Goal: Task Accomplishment & Management: Manage account settings

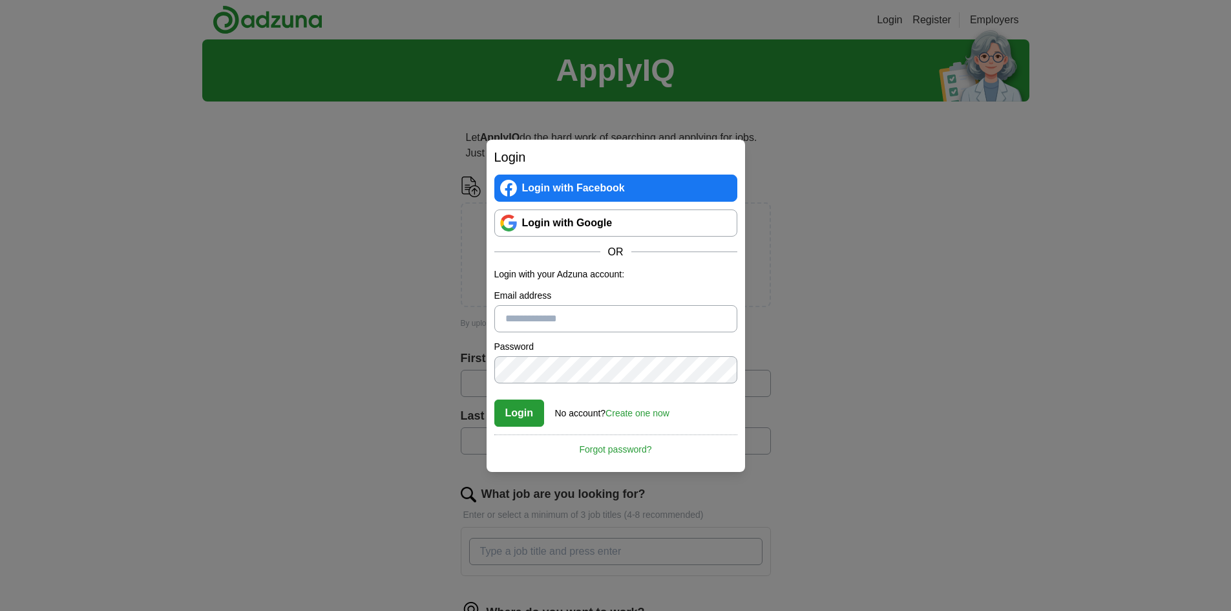
click at [508, 315] on input "Email address" at bounding box center [615, 318] width 243 height 27
type input "**********"
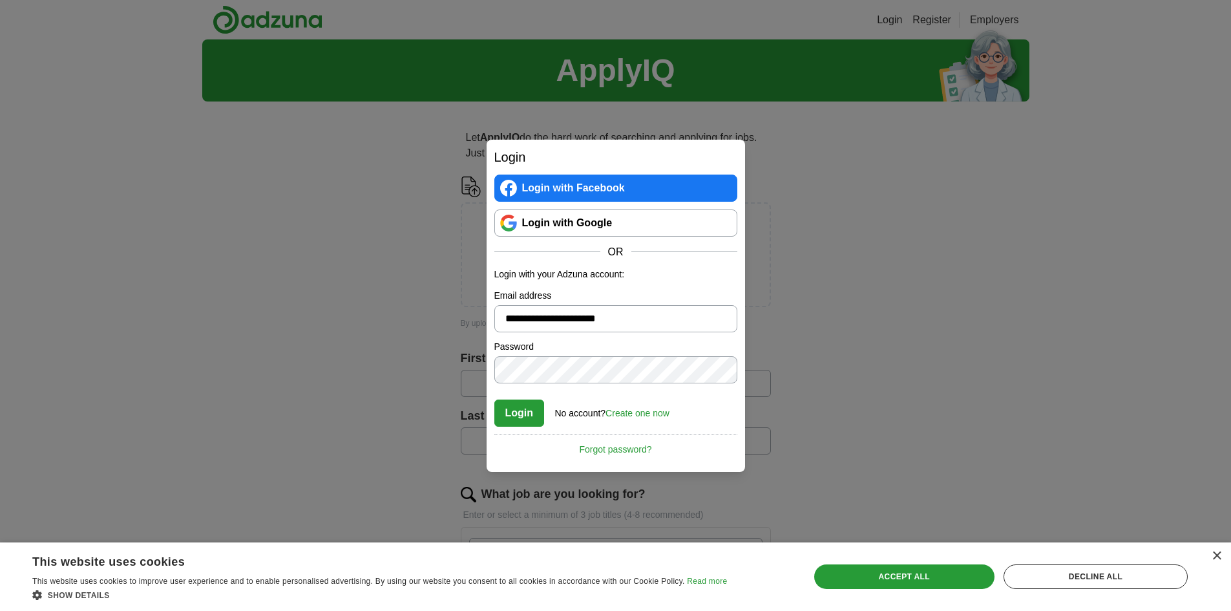
click at [528, 409] on button "Login" at bounding box center [519, 412] width 50 height 27
click at [628, 447] on link "Forgot password?" at bounding box center [615, 445] width 243 height 22
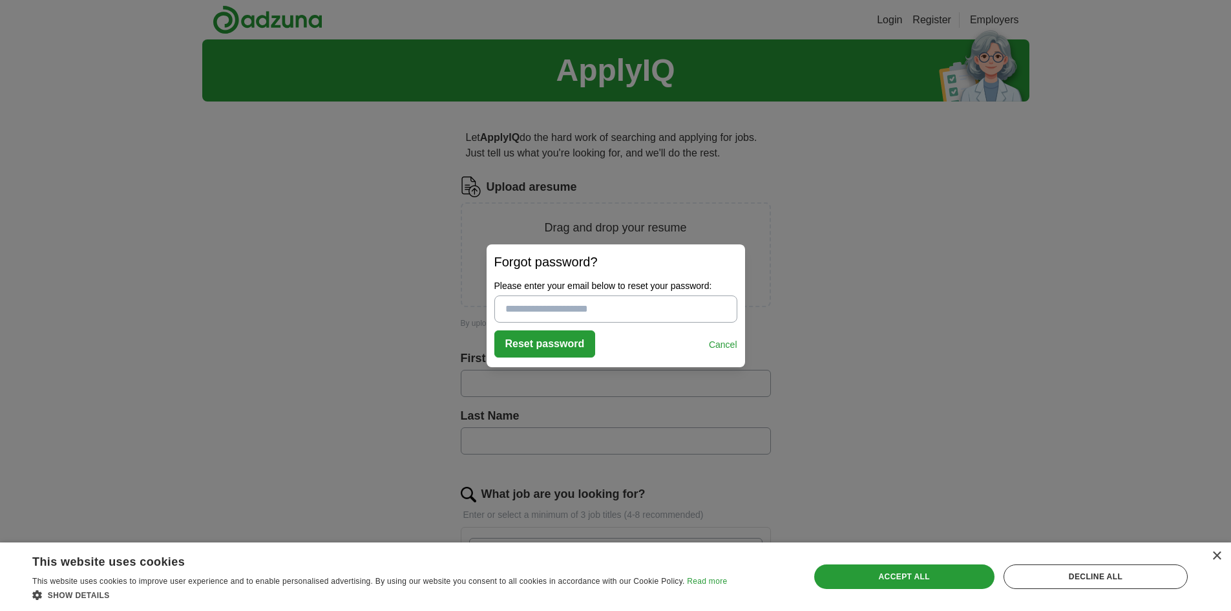
click at [574, 329] on form "Please enter your email below to reset your password: Reset password Cancel" at bounding box center [615, 318] width 243 height 78
click at [624, 307] on input "Please enter your email below to reset your password:" at bounding box center [615, 308] width 243 height 27
type input "*********"
click at [542, 337] on button "Reset password" at bounding box center [544, 343] width 101 height 27
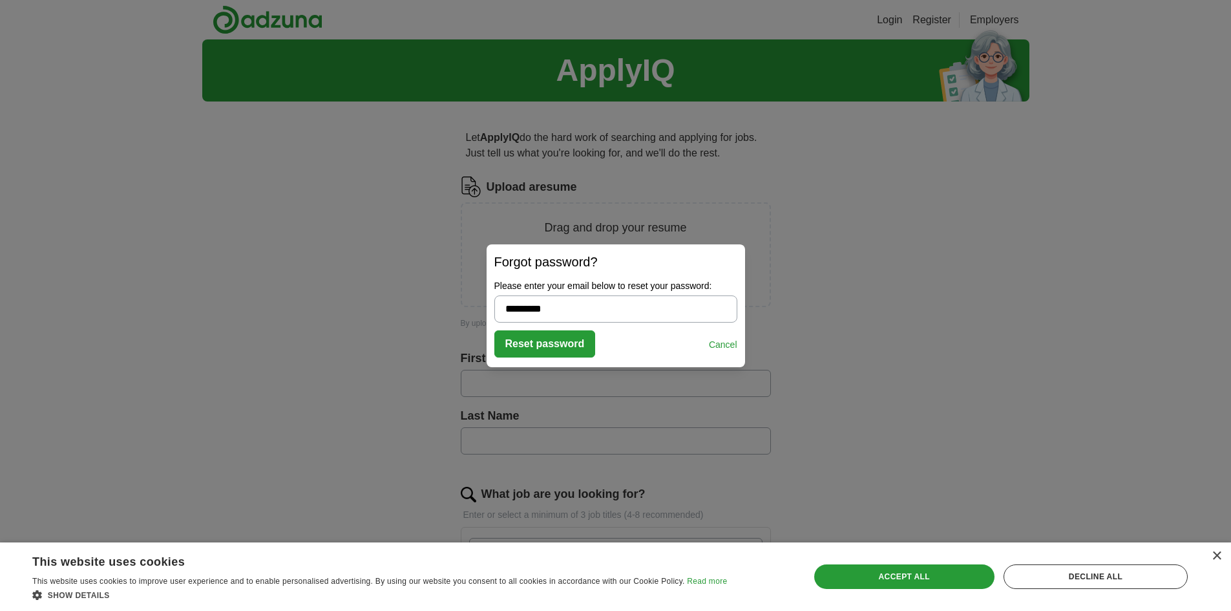
click at [560, 337] on button "Reset password" at bounding box center [544, 343] width 101 height 27
click at [575, 346] on button "Reset password" at bounding box center [544, 343] width 101 height 27
click at [1032, 173] on div "Login Login with Facebook Login with Google OR Login with your Adzuna account: …" at bounding box center [615, 305] width 1231 height 611
click at [729, 335] on div "Reset password Cancel" at bounding box center [615, 343] width 243 height 27
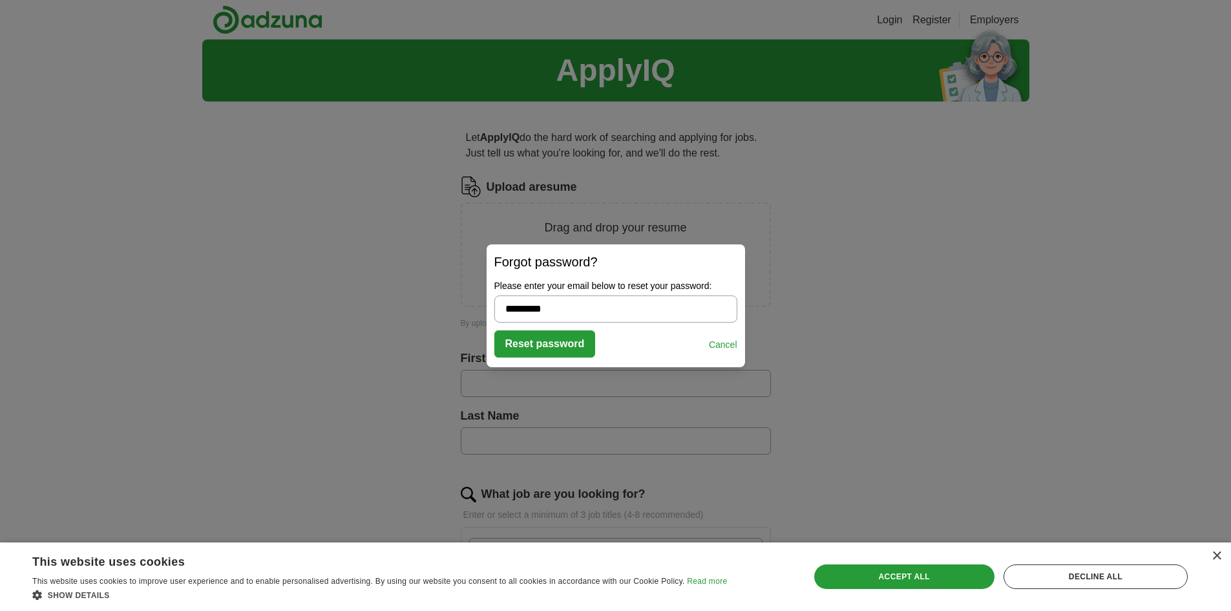
click at [729, 335] on div "Reset password Cancel" at bounding box center [615, 343] width 243 height 27
click at [729, 349] on link "Cancel" at bounding box center [723, 345] width 28 height 14
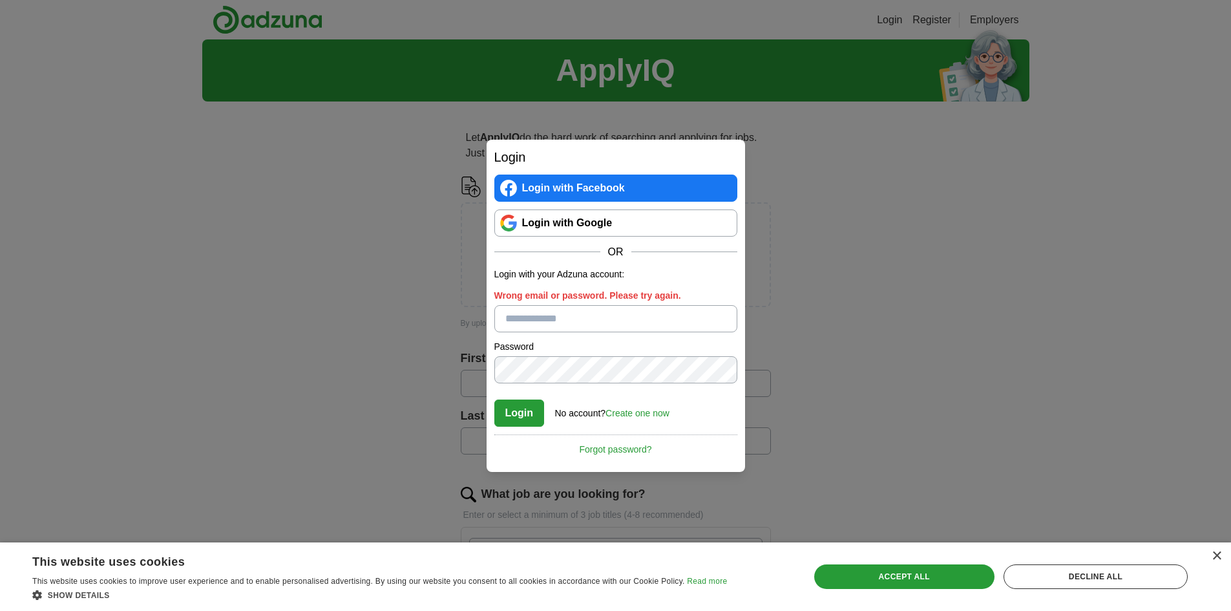
click at [624, 228] on link "Login with Google" at bounding box center [615, 222] width 243 height 27
